Goal: Information Seeking & Learning: Learn about a topic

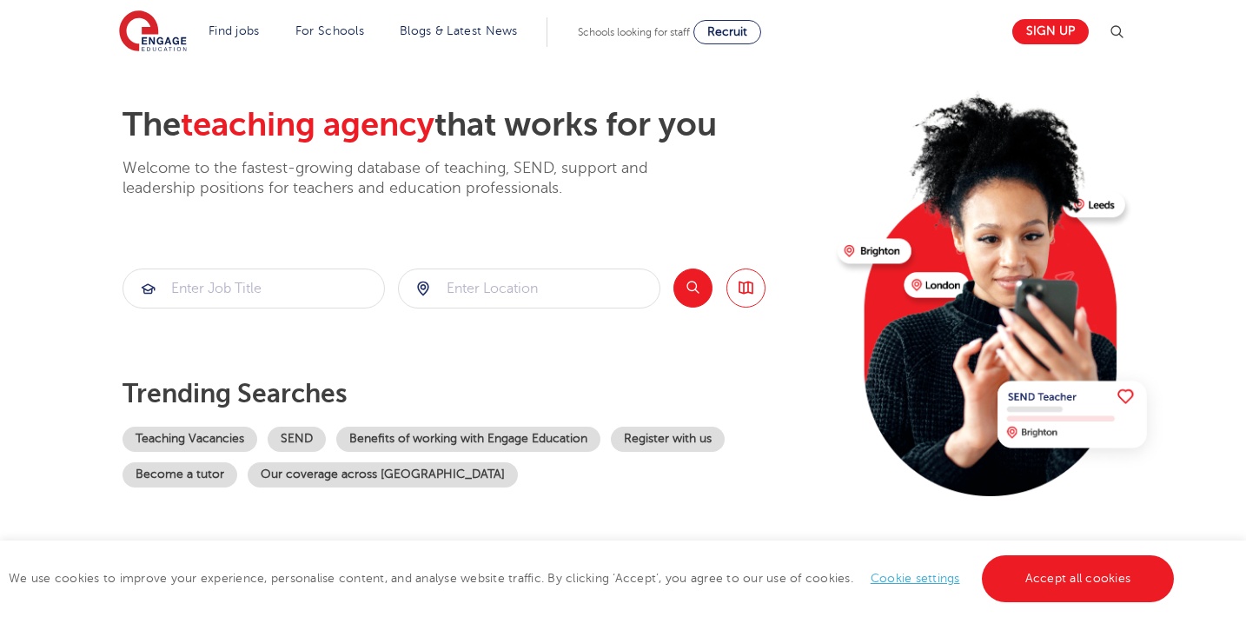
scroll to position [115, 0]
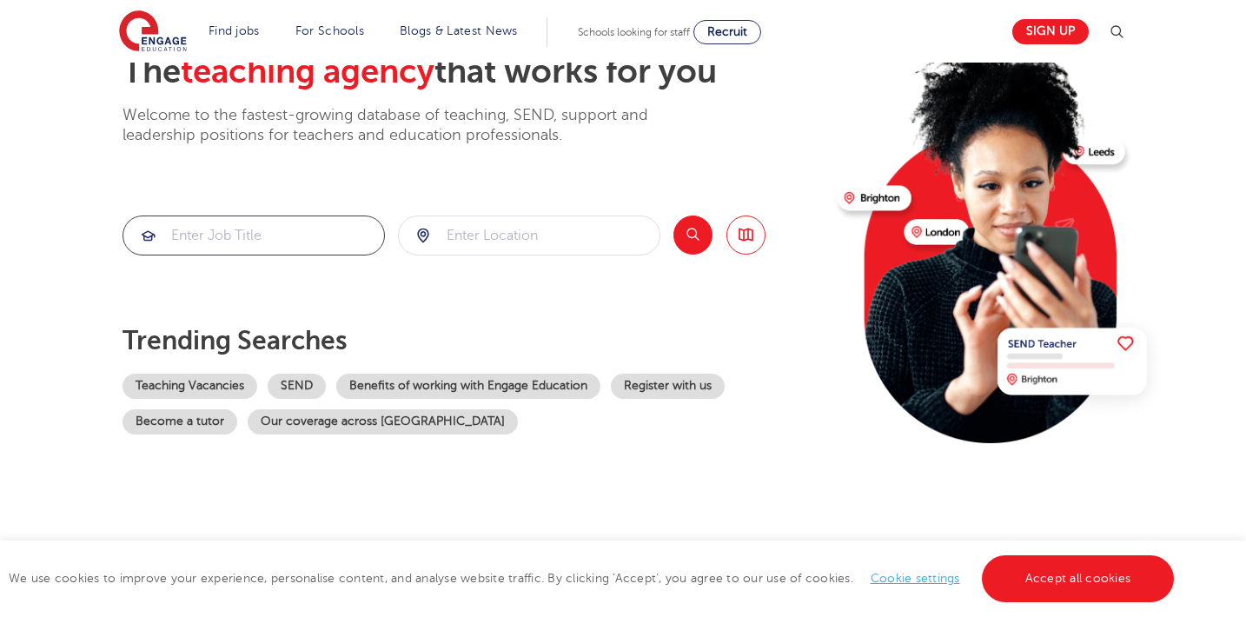
click at [254, 248] on input "search" at bounding box center [253, 235] width 261 height 38
type input "technician"
click at [555, 244] on input "search" at bounding box center [529, 235] width 261 height 38
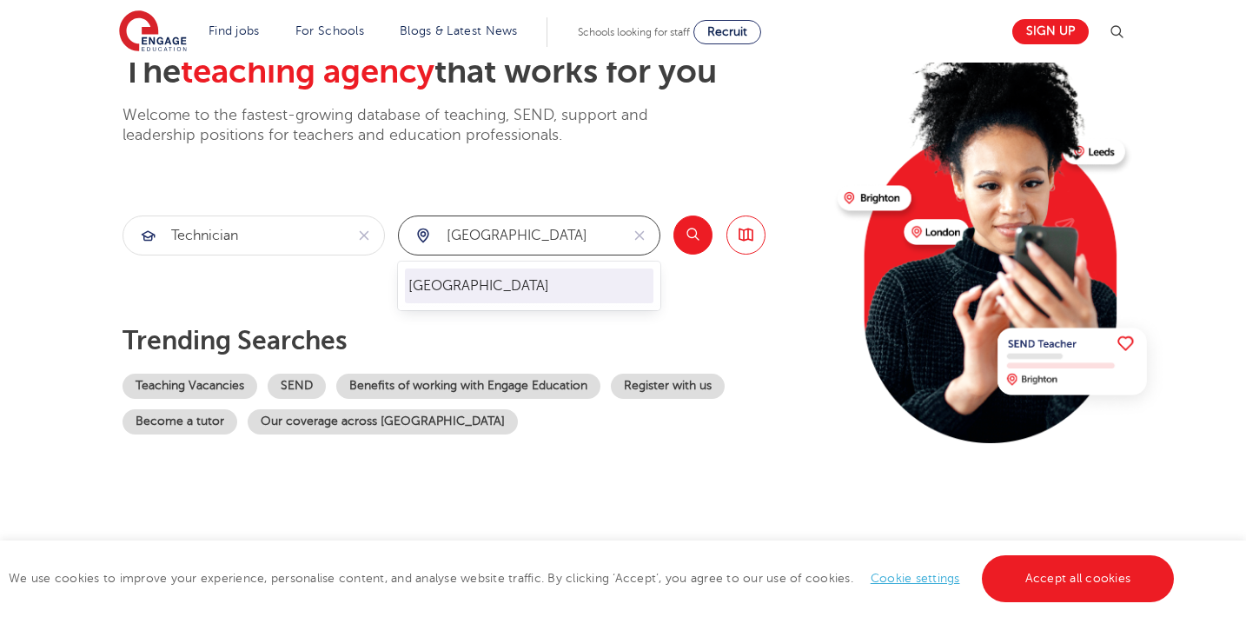
click at [519, 287] on li "[GEOGRAPHIC_DATA]" at bounding box center [529, 285] width 248 height 35
type input "[GEOGRAPHIC_DATA]"
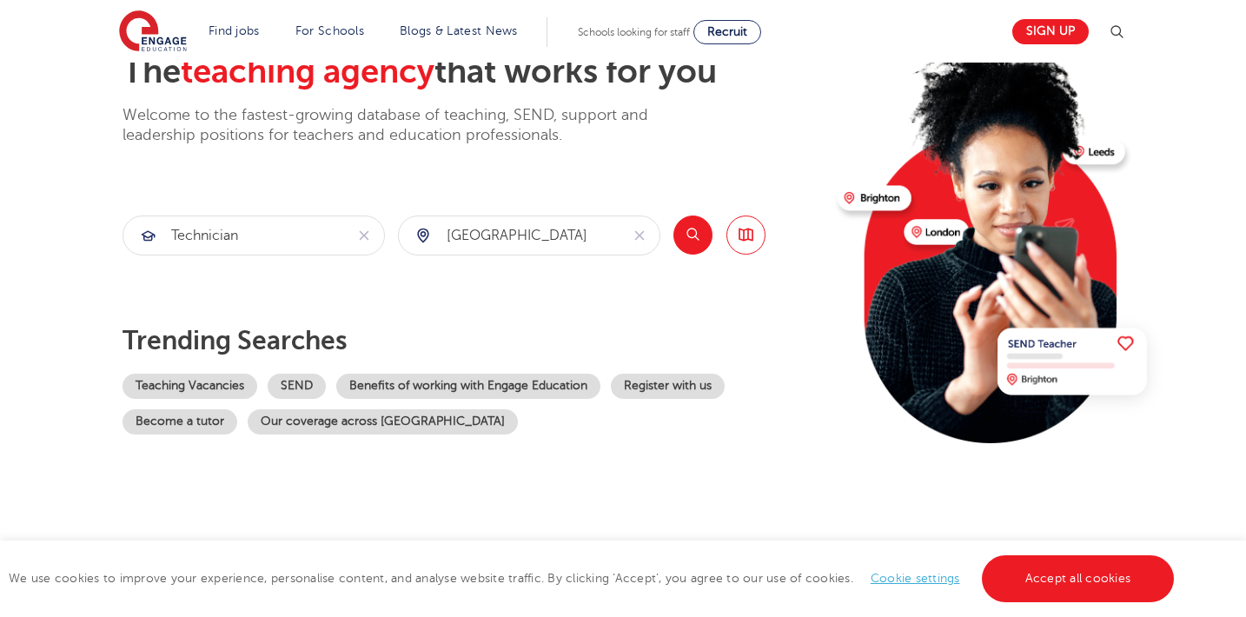
click at [692, 241] on button "Search" at bounding box center [692, 234] width 39 height 39
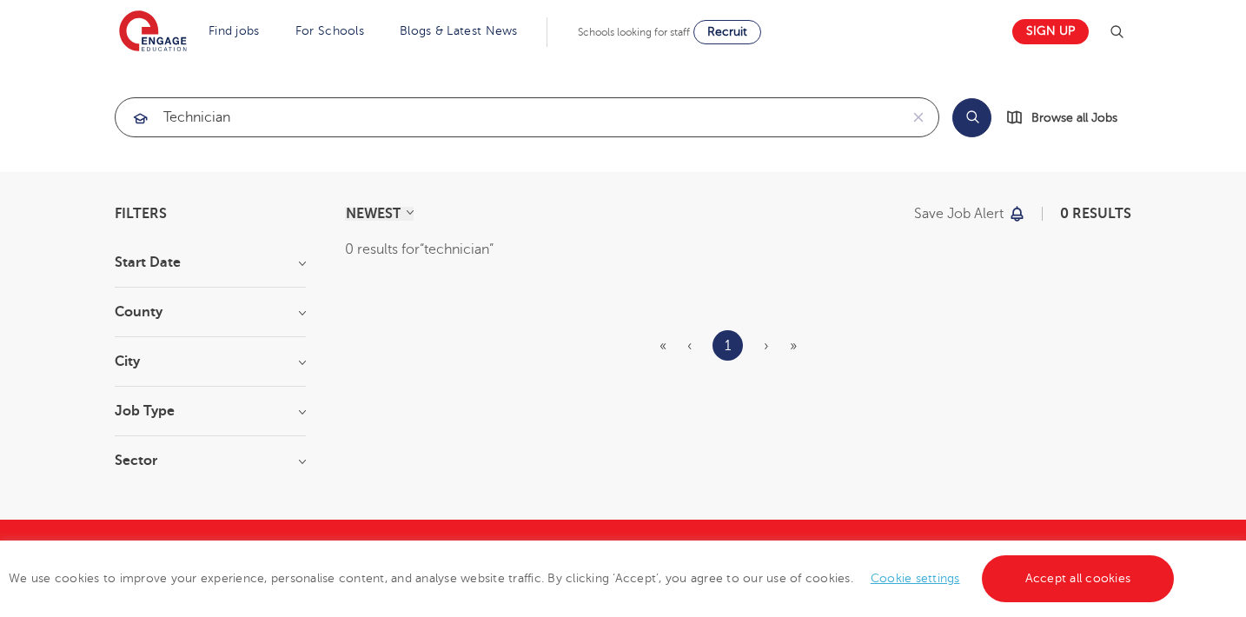
click at [558, 116] on input "technician" at bounding box center [507, 117] width 783 height 38
type input "t"
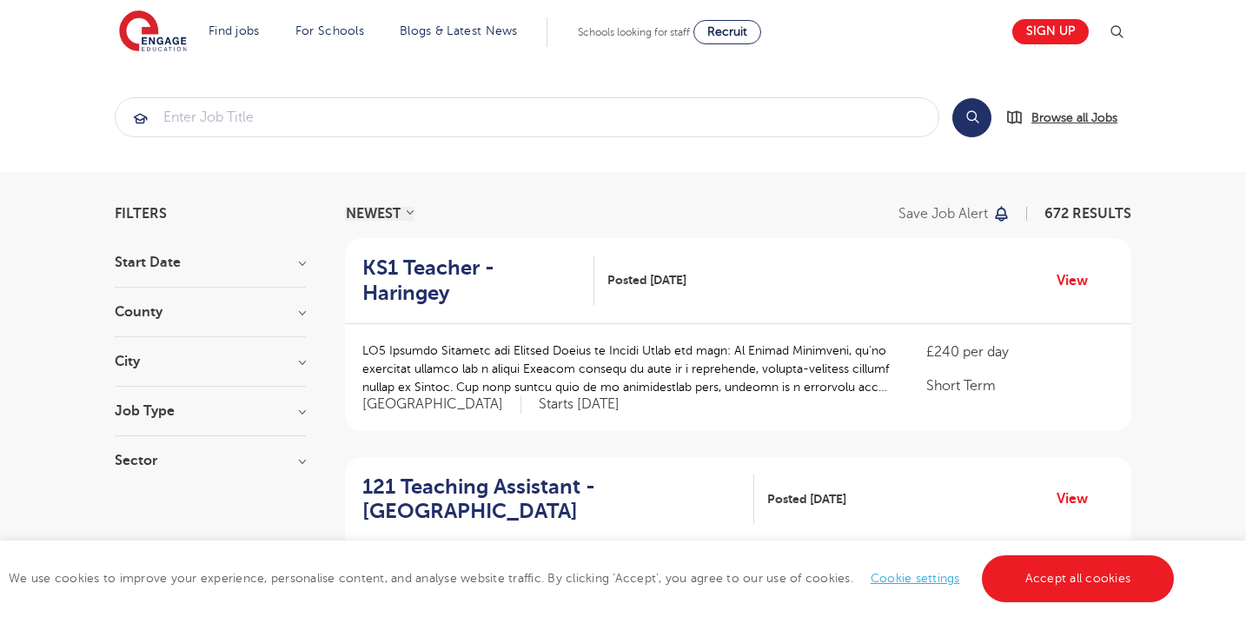
click at [1050, 111] on span "Browse all Jobs" at bounding box center [1074, 118] width 86 height 20
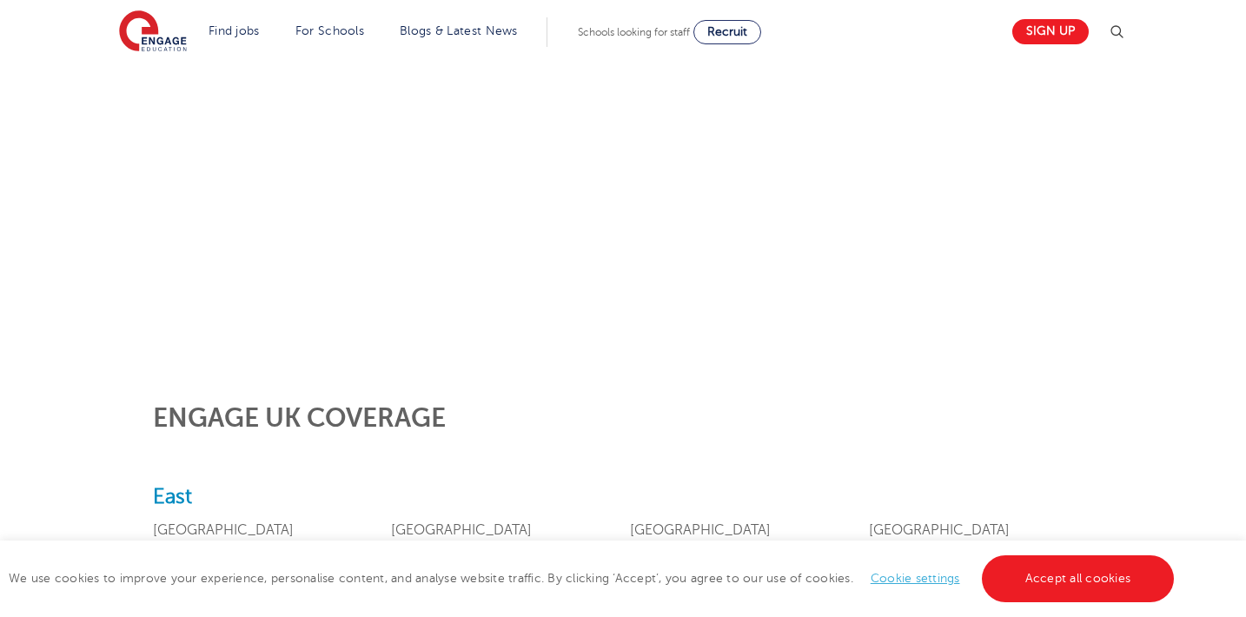
scroll to position [358, 0]
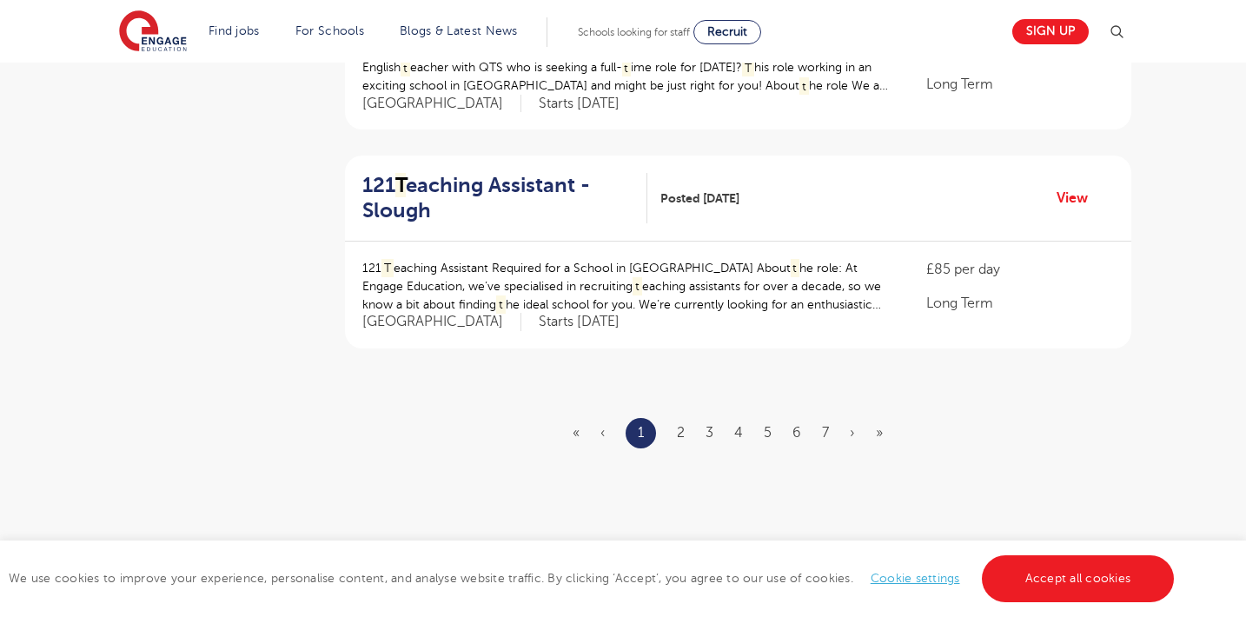
scroll to position [2051, 0]
click at [679, 423] on link "2" at bounding box center [681, 431] width 8 height 16
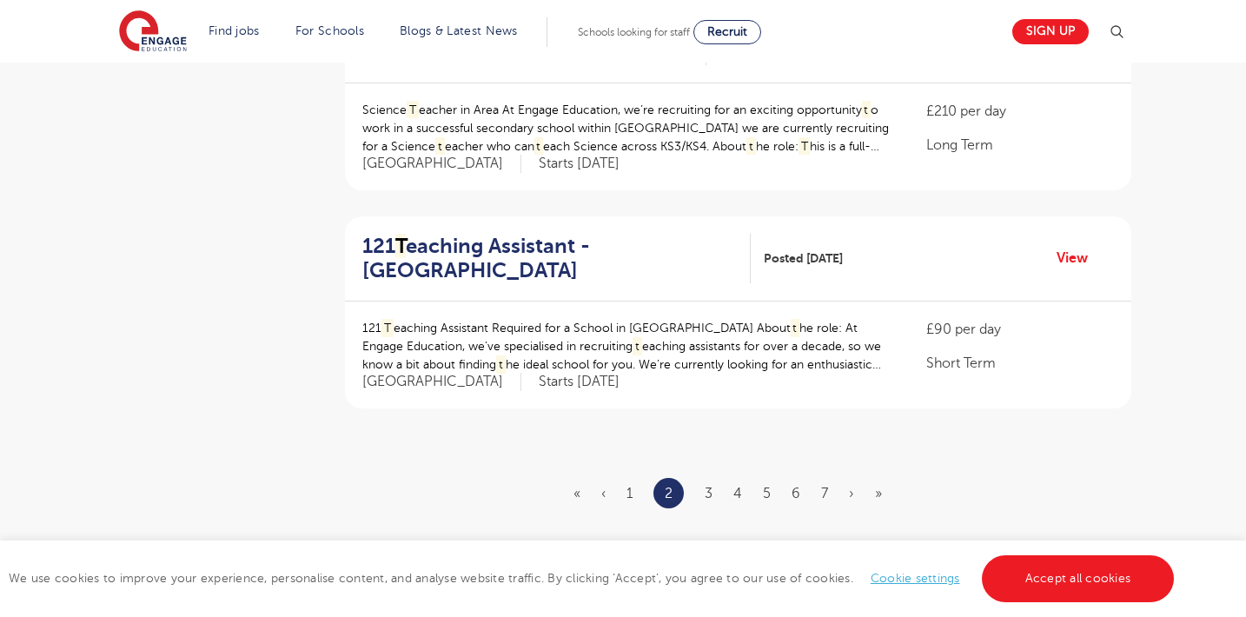
scroll to position [1988, 0]
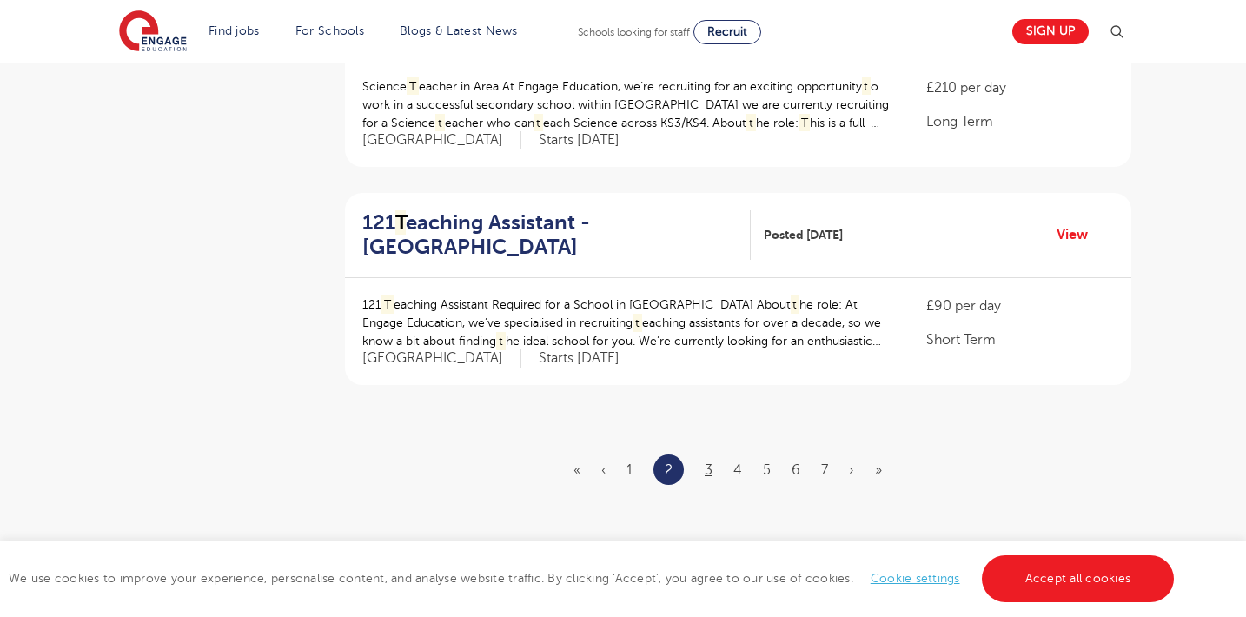
click at [706, 462] on link "3" at bounding box center [708, 470] width 8 height 16
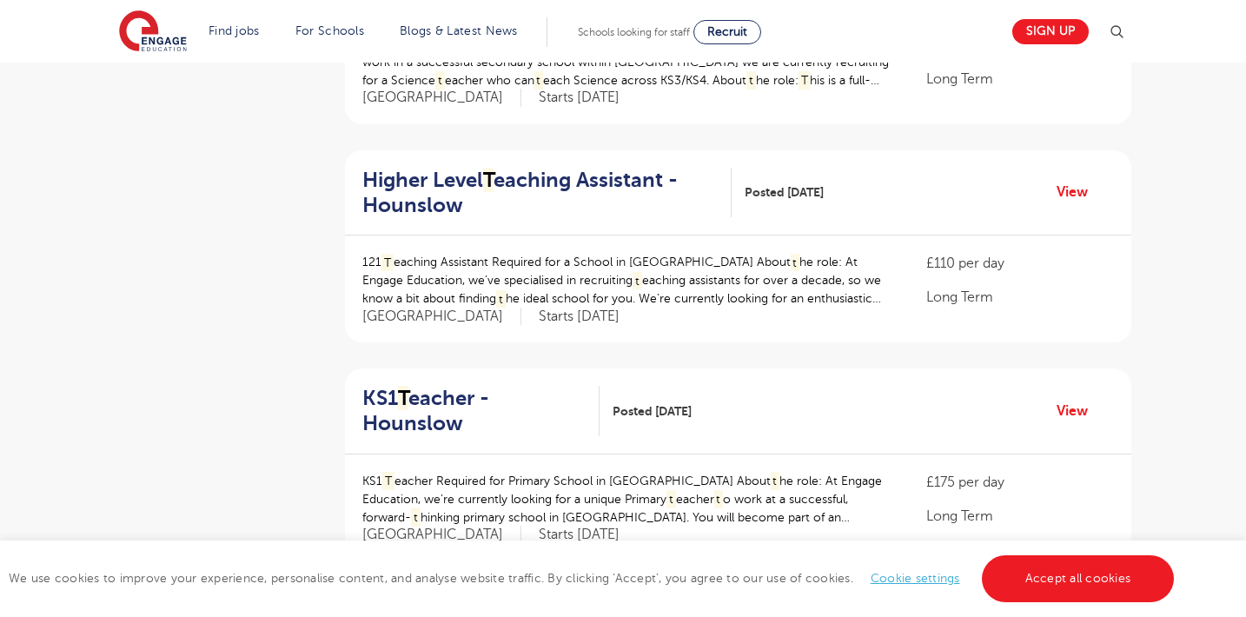
scroll to position [1926, 0]
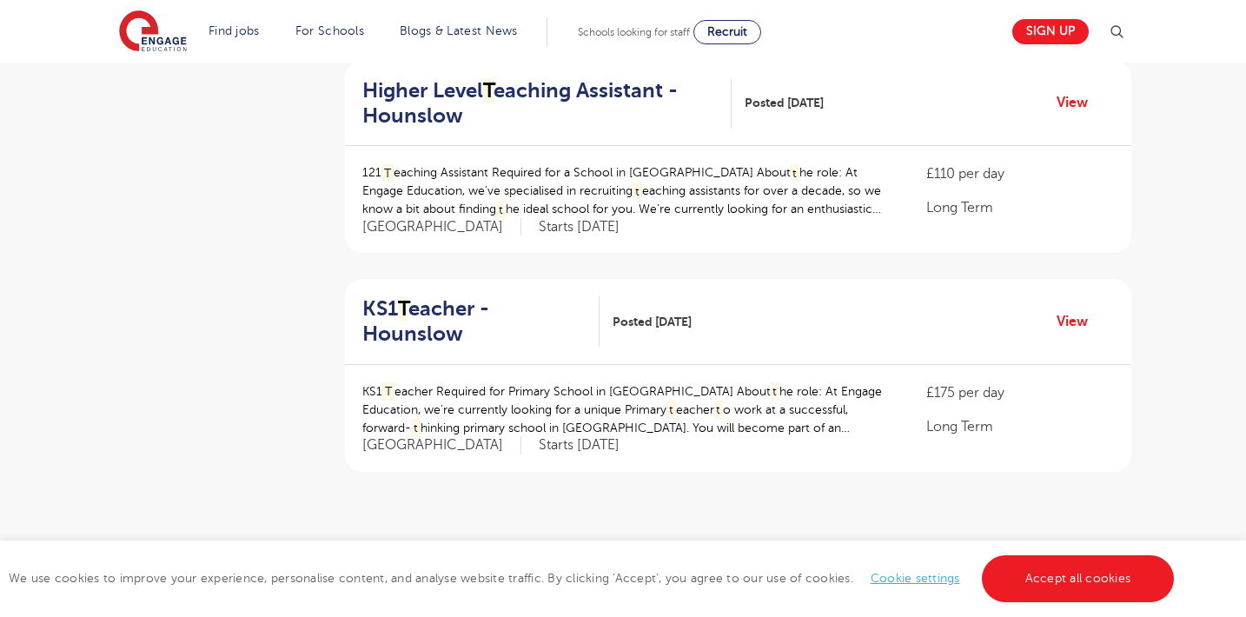
click at [743, 541] on ul "« ‹ 1 2 3 4 5 6 7 › »" at bounding box center [737, 556] width 329 height 30
click at [736, 548] on link "4" at bounding box center [737, 556] width 9 height 16
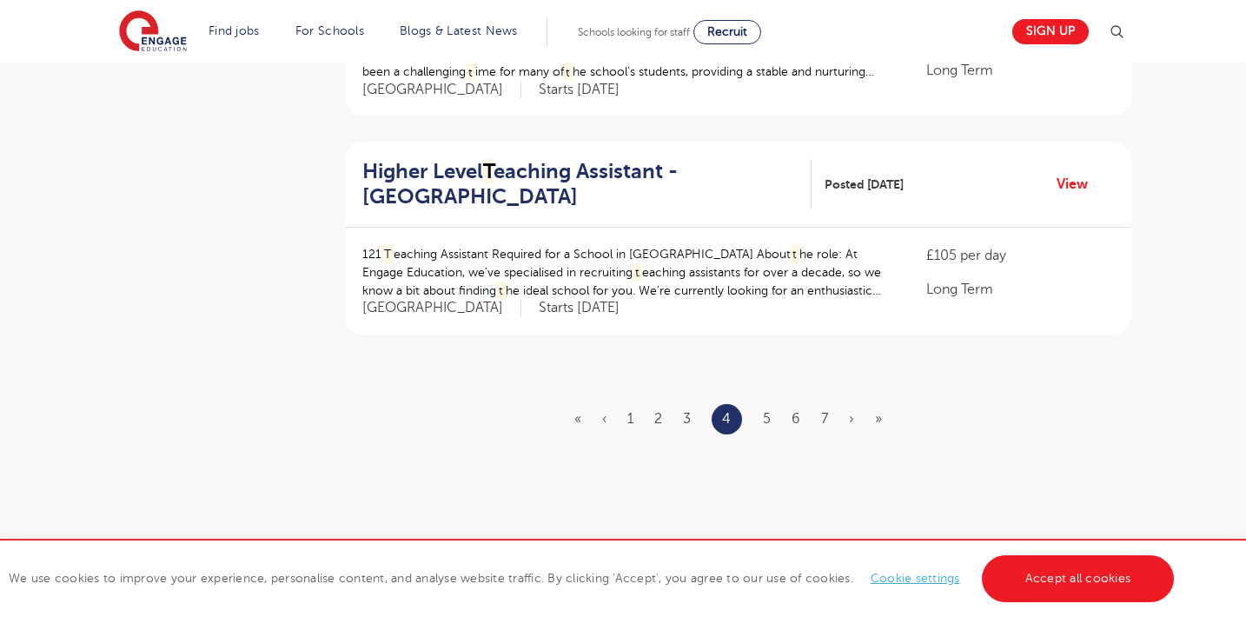
scroll to position [2179, 0]
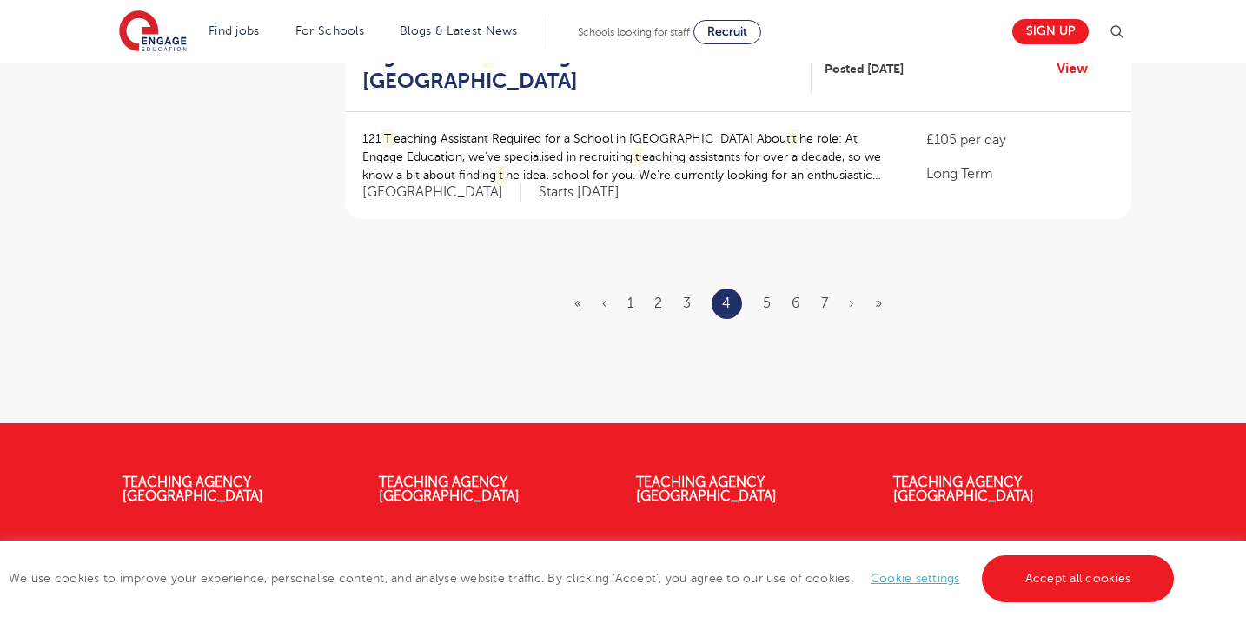
click at [763, 295] on link "5" at bounding box center [767, 303] width 8 height 16
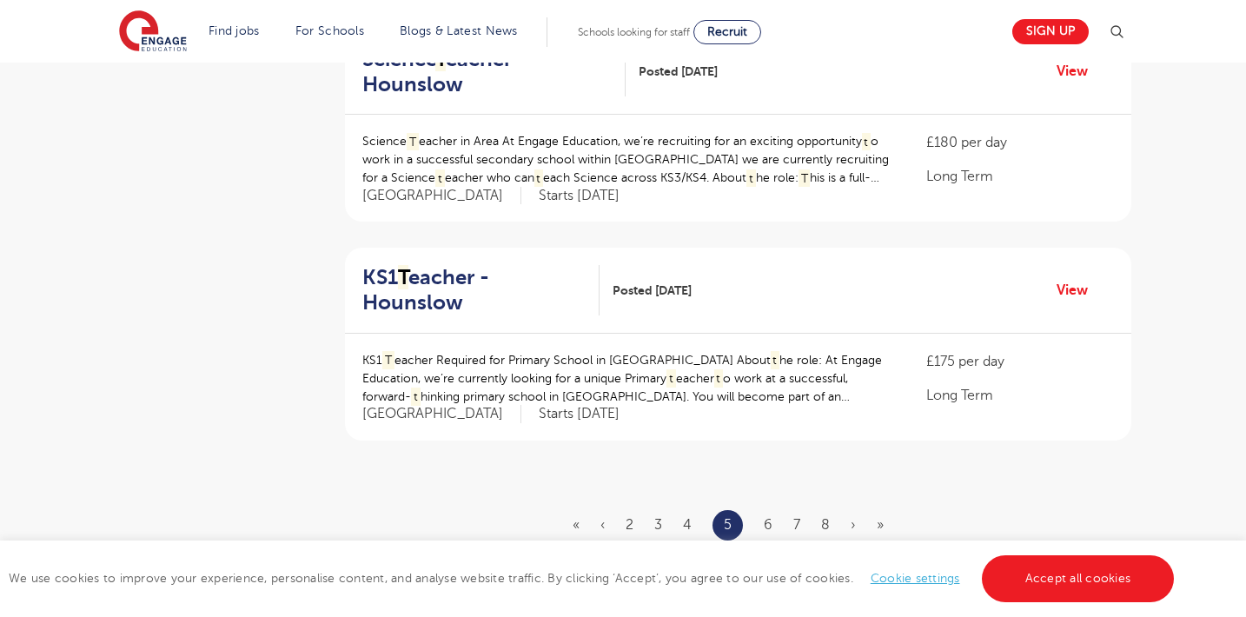
scroll to position [1959, 0]
click at [767, 515] on link "6" at bounding box center [768, 523] width 9 height 16
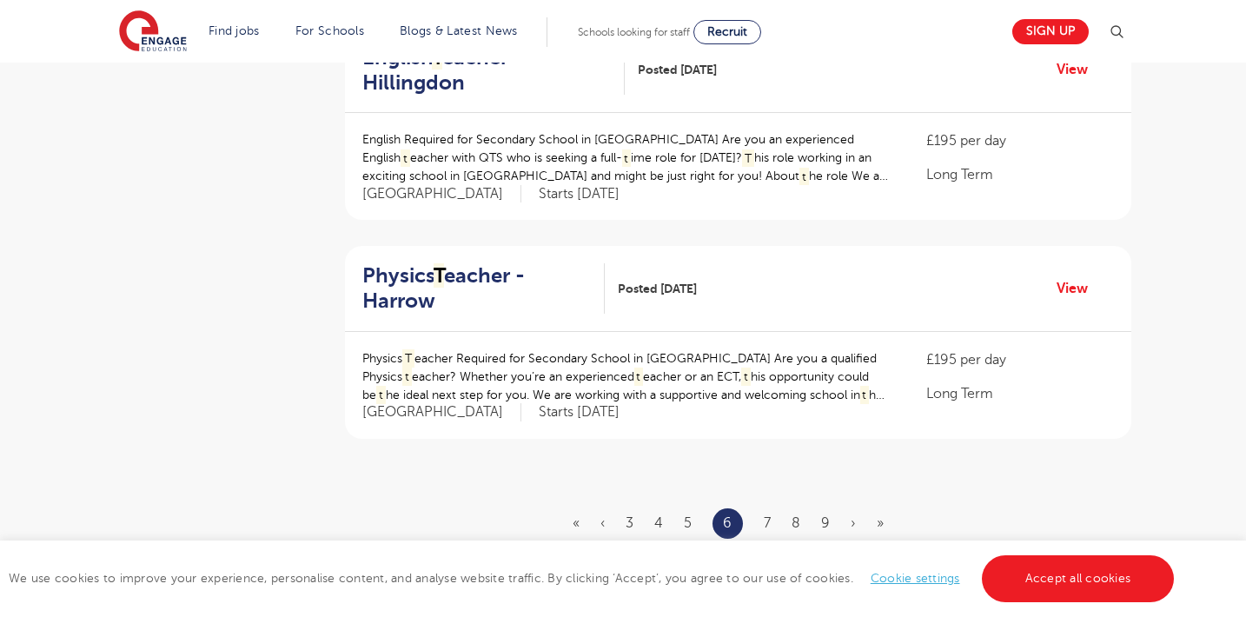
scroll to position [0, 0]
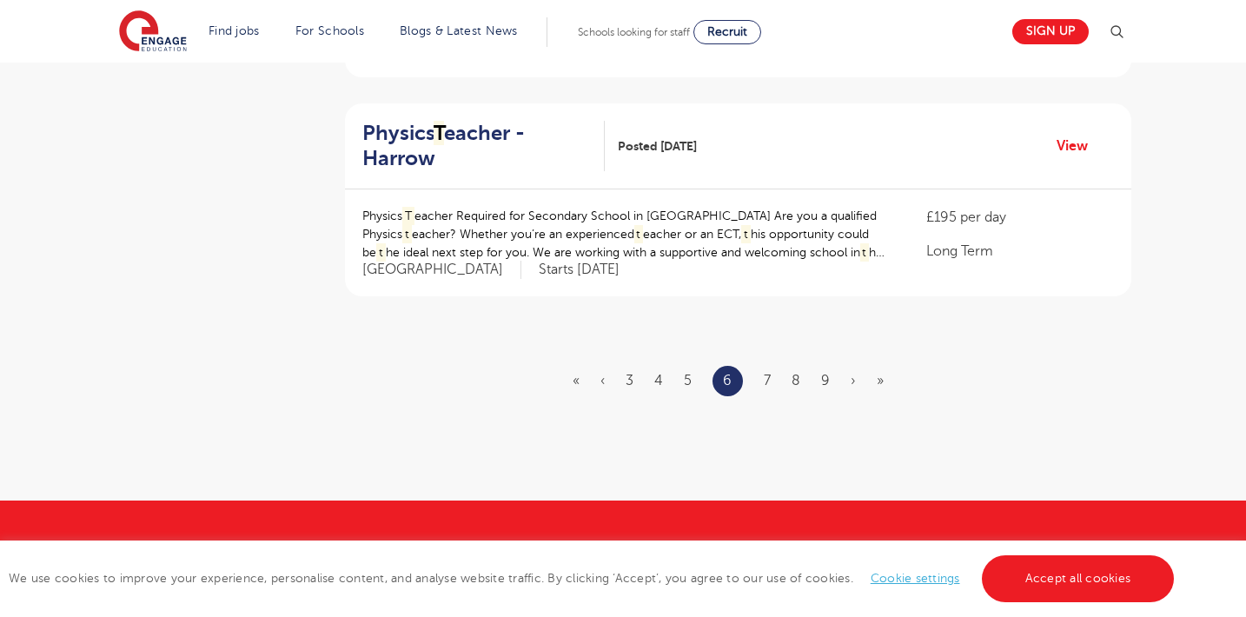
scroll to position [2107, 0]
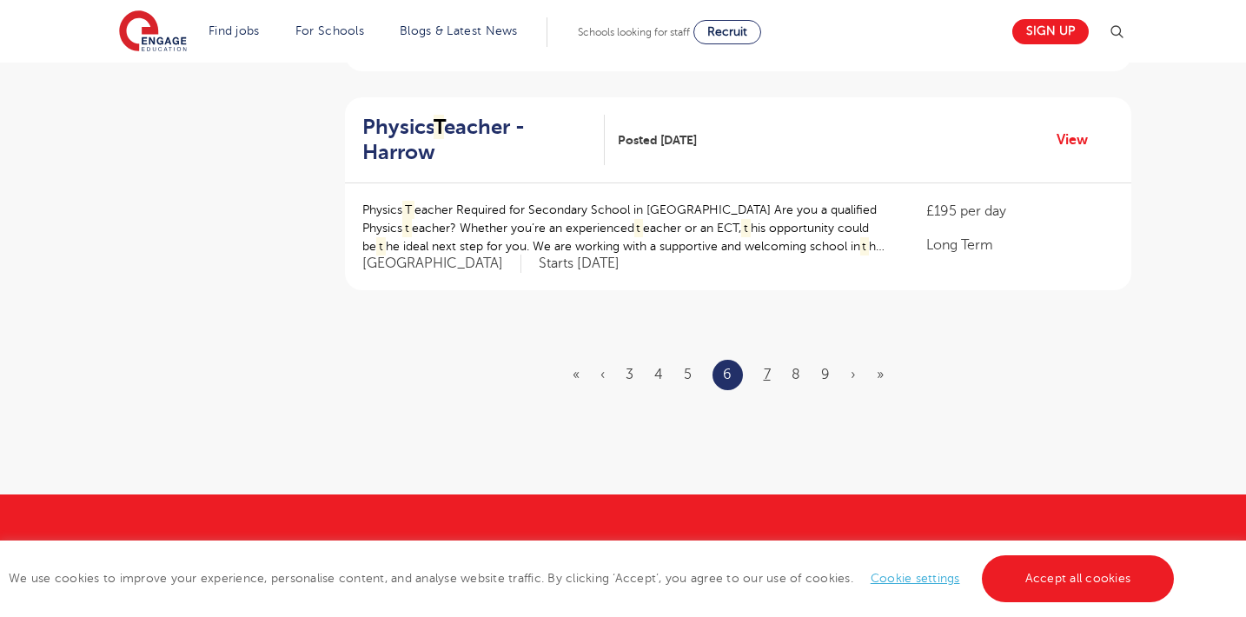
click at [770, 367] on link "7" at bounding box center [767, 375] width 7 height 16
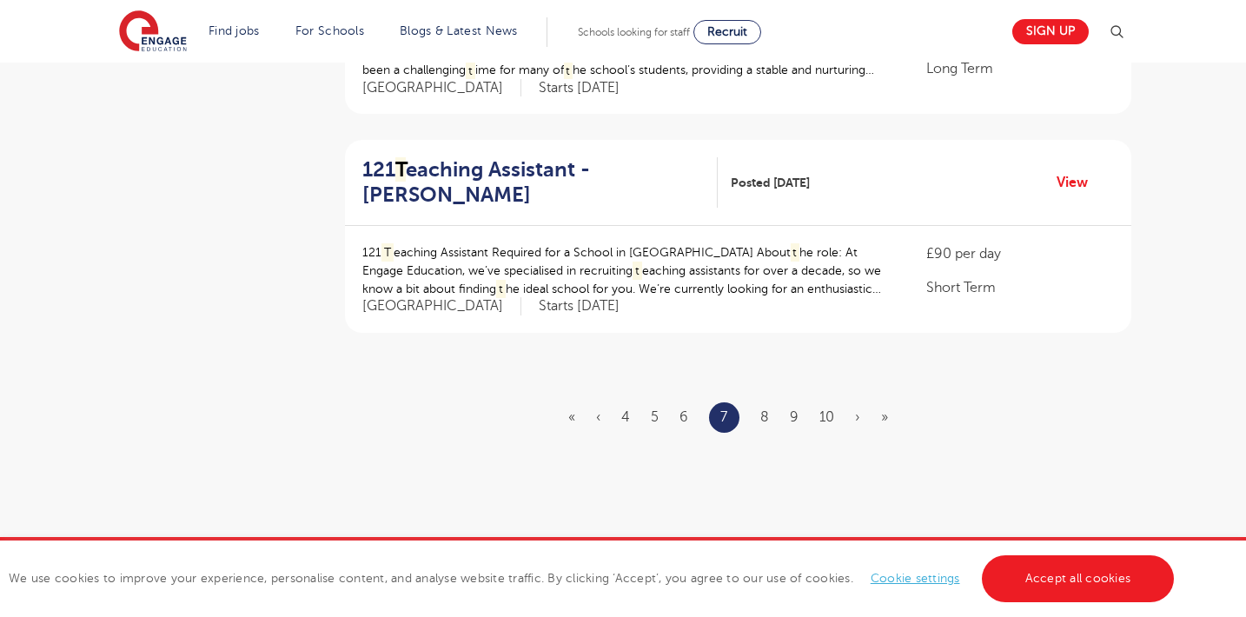
scroll to position [2088, 0]
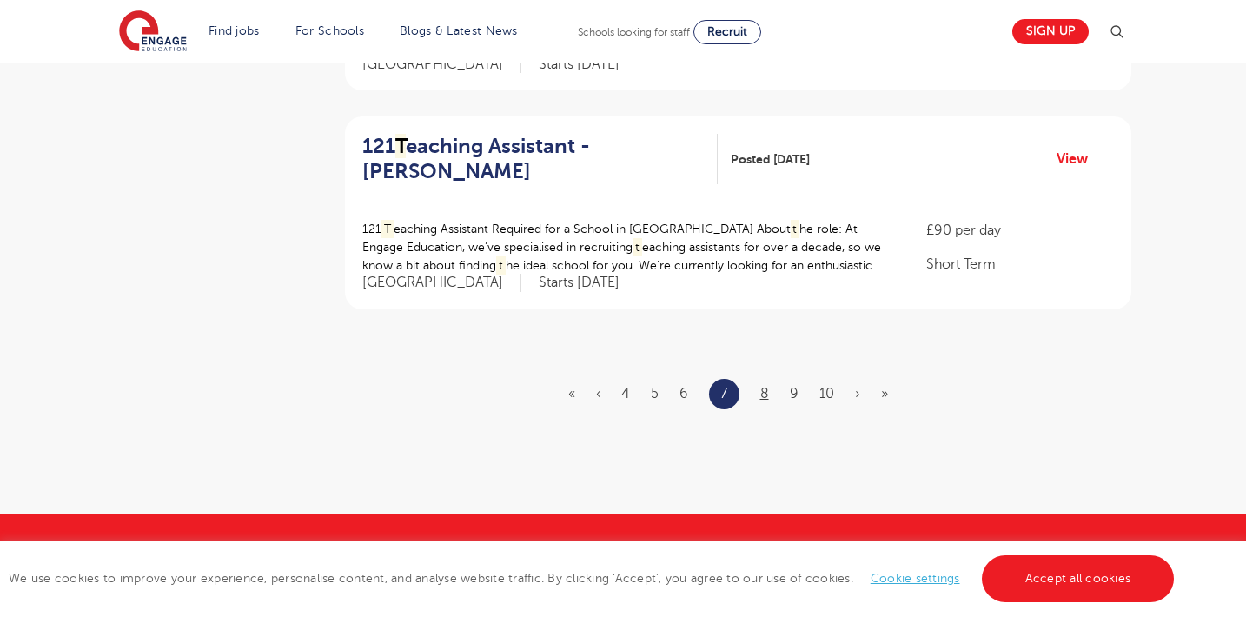
click at [764, 386] on link "8" at bounding box center [764, 394] width 9 height 16
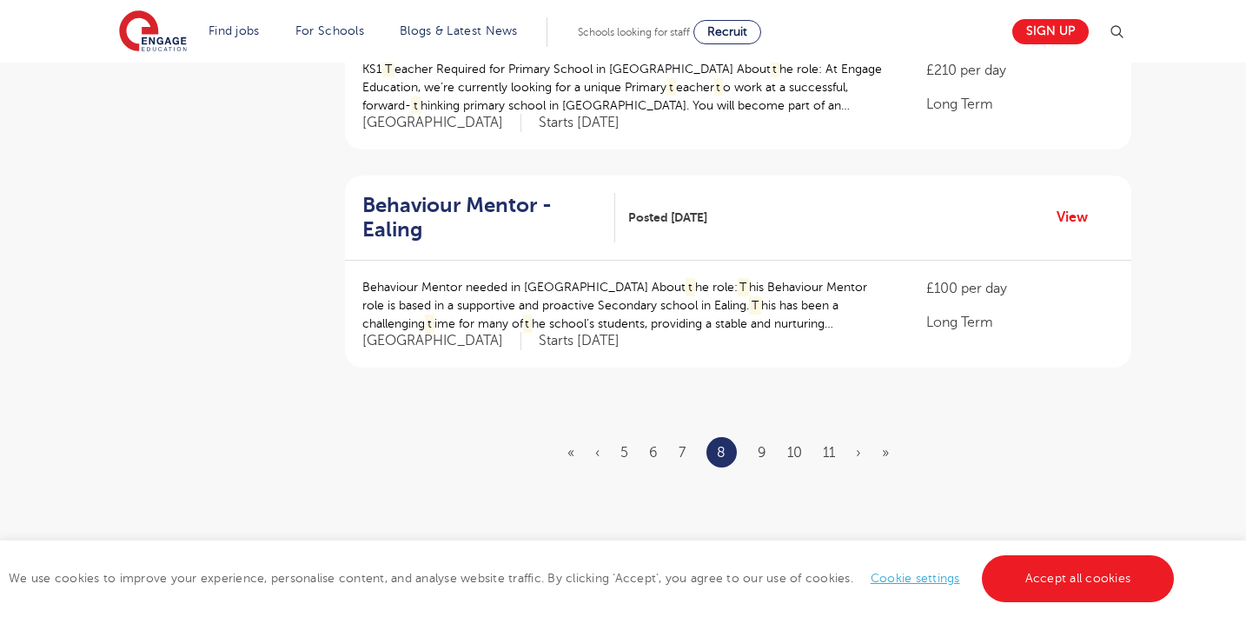
scroll to position [2017, 0]
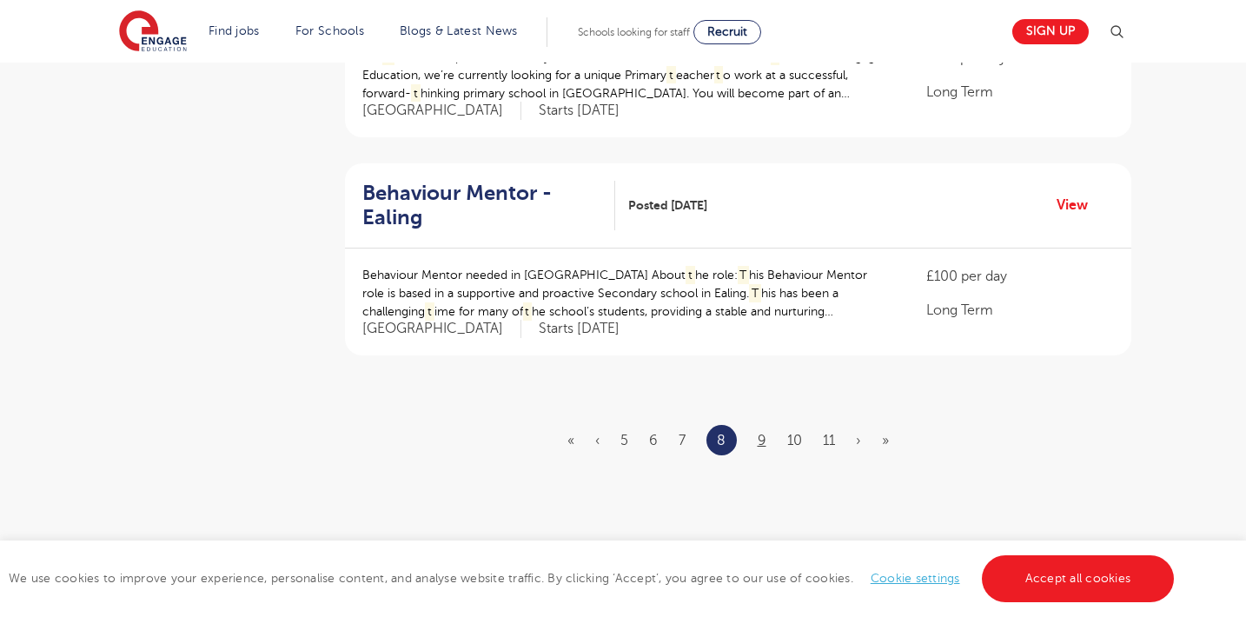
click at [757, 433] on link "9" at bounding box center [761, 441] width 9 height 16
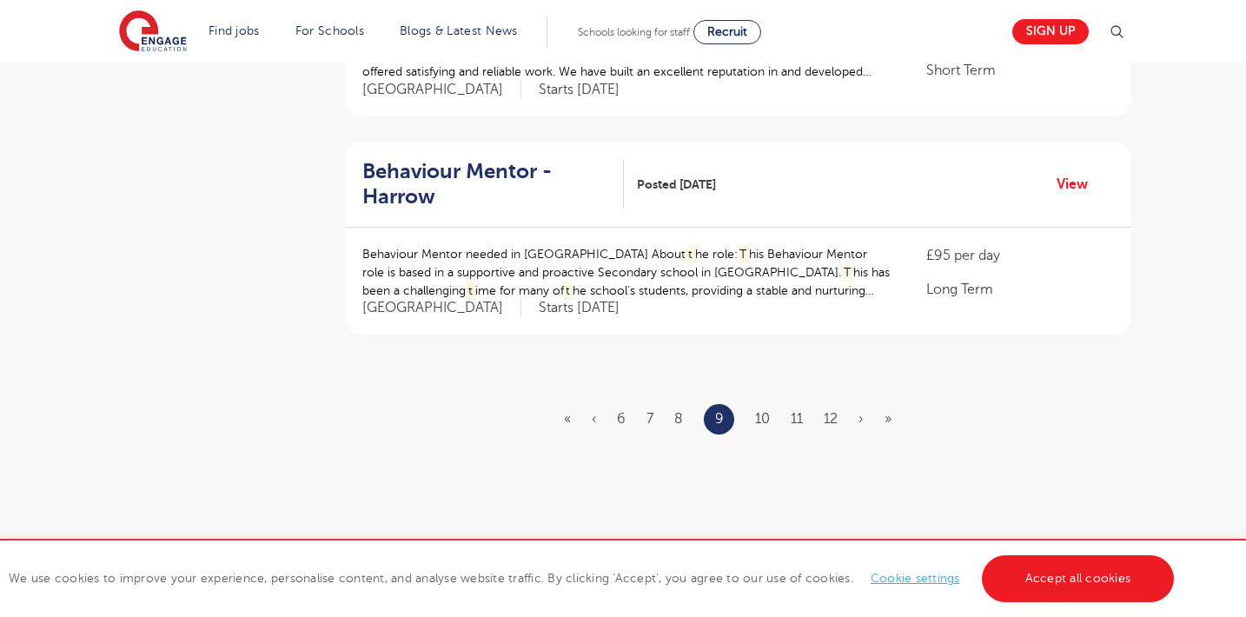
scroll to position [2130, 0]
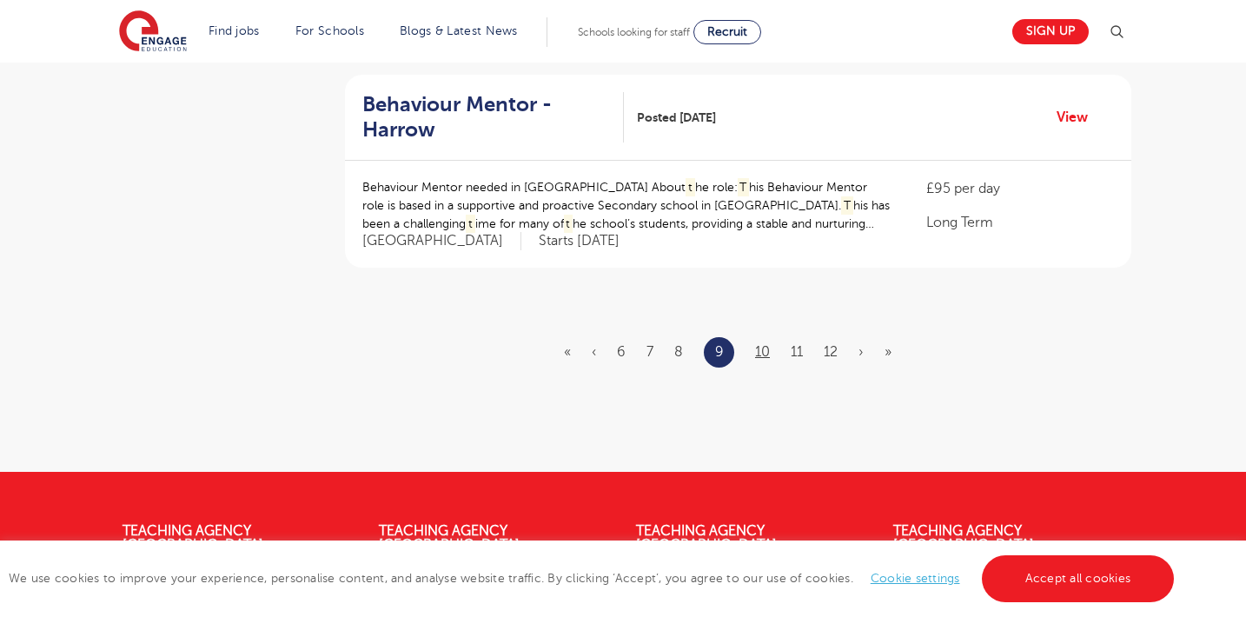
click at [756, 344] on link "10" at bounding box center [762, 352] width 15 height 16
